Goal: Find contact information: Find contact information

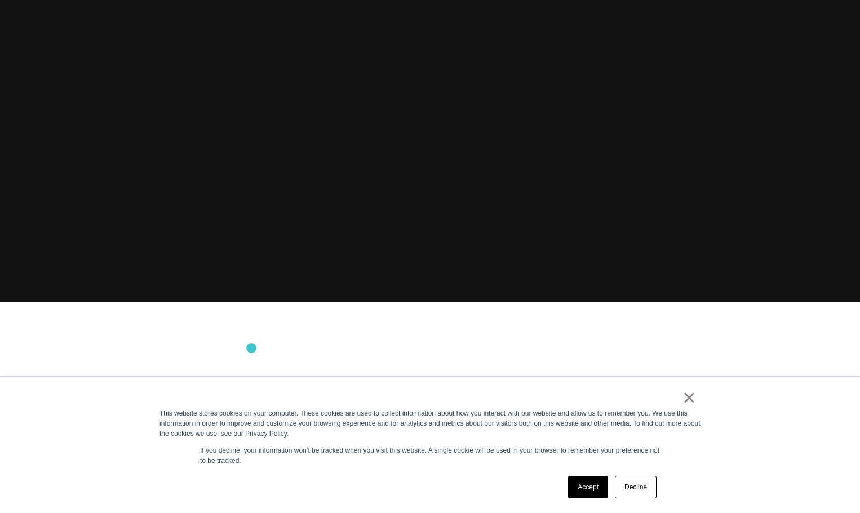
scroll to position [225, 0]
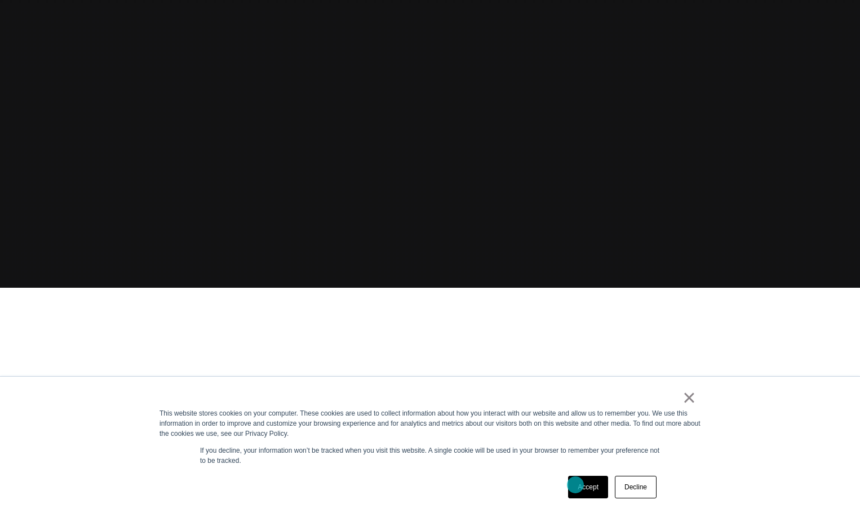
click at [575, 485] on link "Accept" at bounding box center [588, 487] width 40 height 23
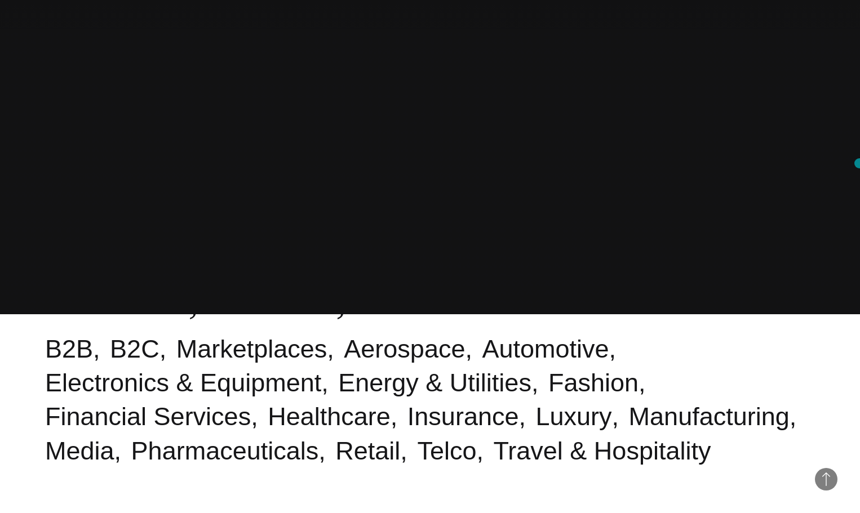
scroll to position [0, 0]
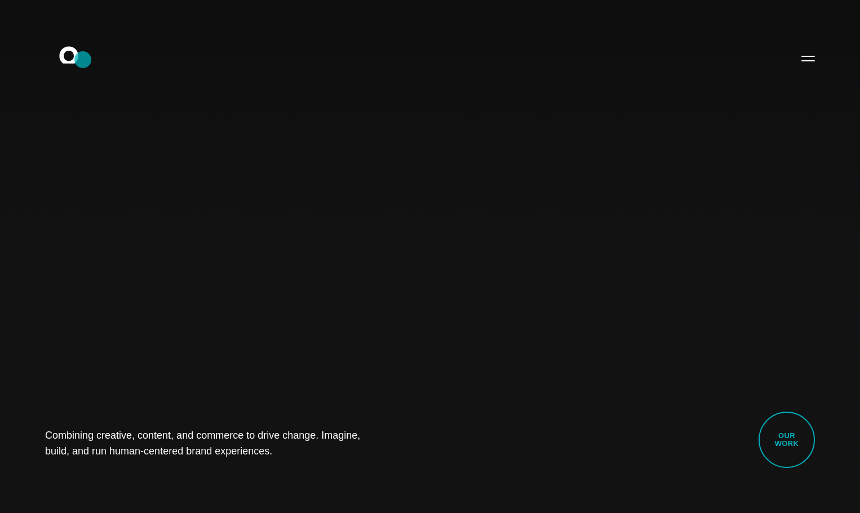
click at [83, 60] on icon ".st0{display:none;} .st1{display:inline;} .st2{font-family:'HelveticaNeue-Mediu…" at bounding box center [77, 57] width 72 height 29
click at [812, 55] on button "Primary Menu" at bounding box center [807, 58] width 27 height 24
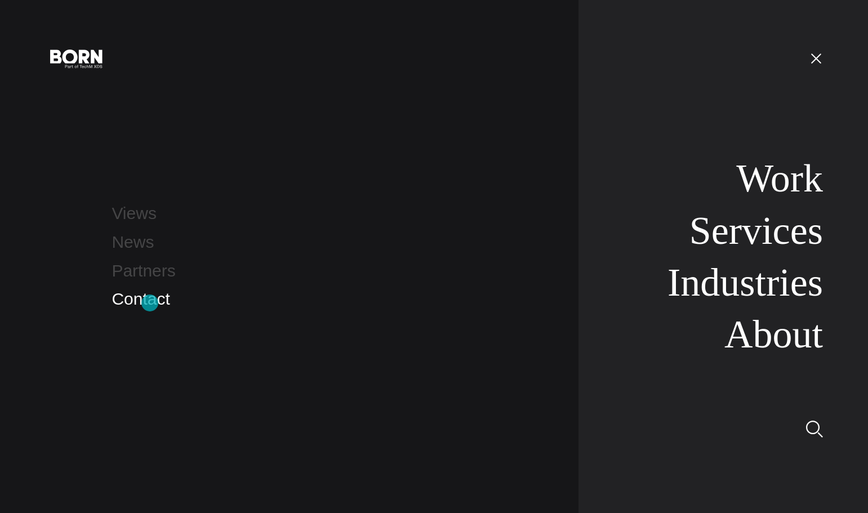
click at [150, 303] on link "Contact" at bounding box center [141, 299] width 58 height 19
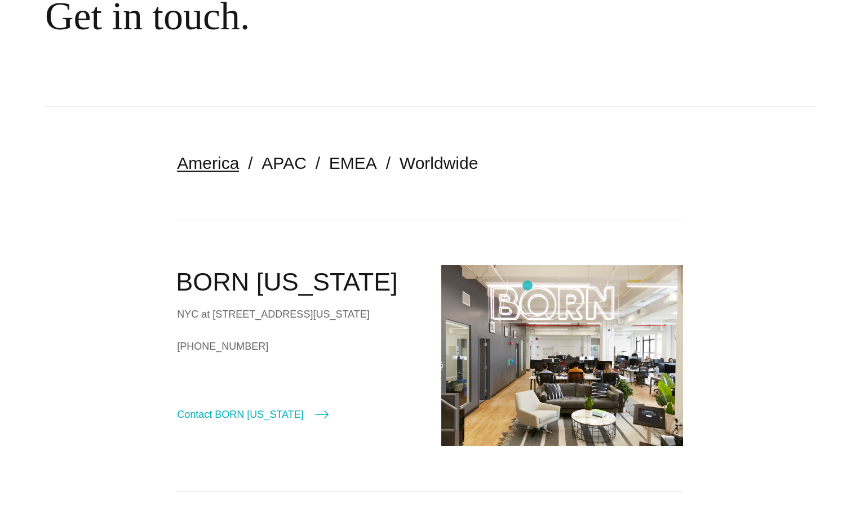
scroll to position [169, 0]
